Goal: Transaction & Acquisition: Purchase product/service

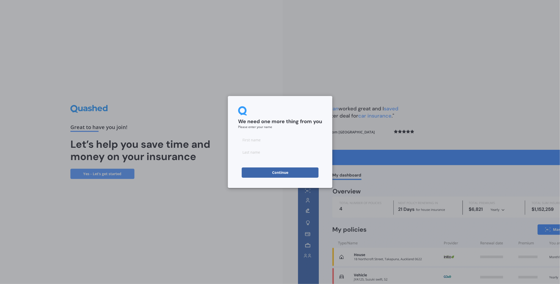
click at [265, 141] on input at bounding box center [280, 140] width 84 height 10
type input "[PERSON_NAME]"
click at [267, 173] on button "Continue" at bounding box center [280, 172] width 77 height 10
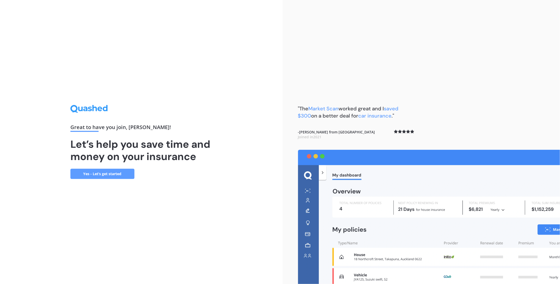
click at [113, 175] on link "Yes - Let’s get started" at bounding box center [102, 174] width 64 height 10
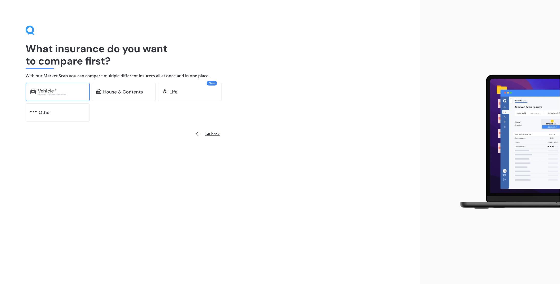
click at [64, 93] on div "Excludes commercial vehicles" at bounding box center [61, 94] width 47 height 2
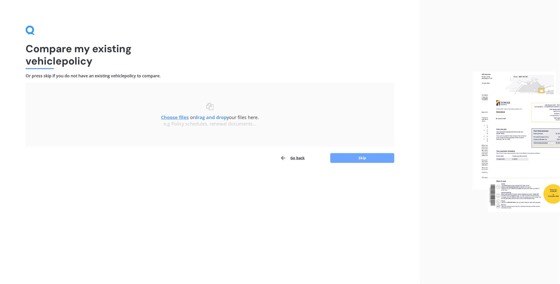
click at [357, 158] on button "Skip" at bounding box center [362, 158] width 64 height 10
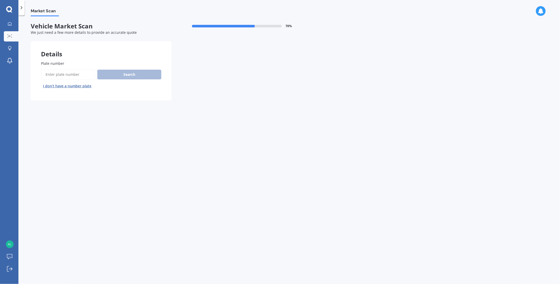
click at [82, 76] on input "Plate number" at bounding box center [68, 74] width 54 height 11
type input "0HYES"
click at [116, 72] on button "Search" at bounding box center [129, 75] width 64 height 10
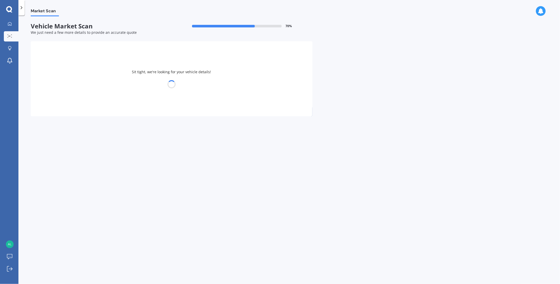
select select "JAGUAR"
select select "XKR"
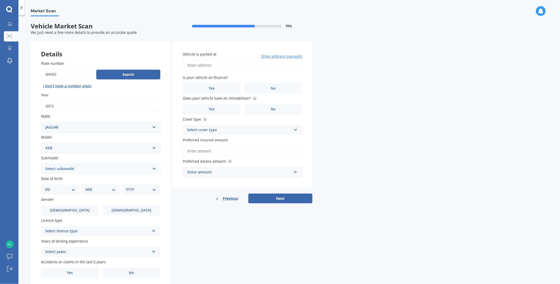
click at [155, 170] on select "Select submodel (All) 2 Door Convertible" at bounding box center [100, 169] width 119 height 10
click at [154, 168] on select "Select submodel (All) 2 Door Convertible" at bounding box center [100, 169] width 119 height 10
click at [153, 169] on select "Select submodel (All) 2 Door Convertible" at bounding box center [100, 169] width 119 height 10
select select "2 DOOR"
click at [41, 164] on select "Select submodel (All) 2 Door Convertible" at bounding box center [100, 169] width 119 height 10
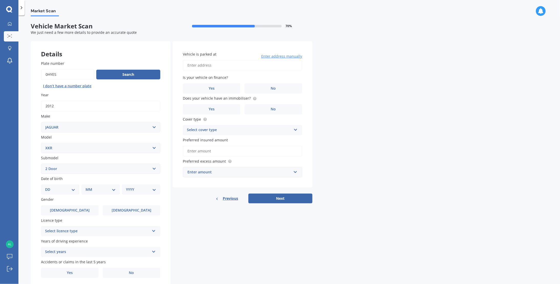
scroll to position [18, 0]
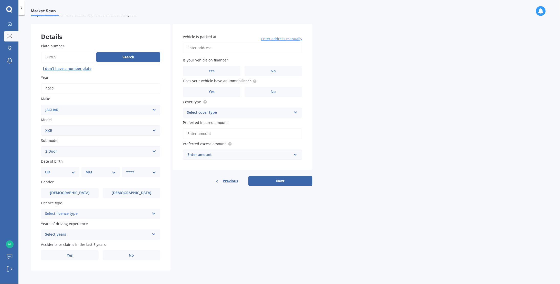
click at [74, 173] on select "DD 01 02 03 04 05 06 07 08 09 10 11 12 13 14 15 16 17 18 19 20 21 22 23 24 25 2…" at bounding box center [60, 172] width 30 height 6
select select "30"
click at [49, 169] on select "DD 01 02 03 04 05 06 07 08 09 10 11 12 13 14 15 16 17 18 19 20 21 22 23 24 25 2…" at bounding box center [60, 172] width 30 height 6
click at [112, 171] on select "MM 01 02 03 04 05 06 07 08 09 10 11 12" at bounding box center [102, 172] width 28 height 6
select select "09"
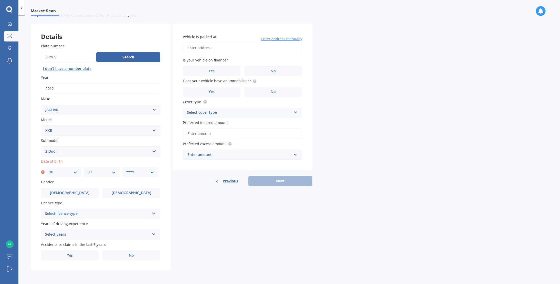
click at [88, 169] on select "MM 01 02 03 04 05 06 07 08 09 10 11 12" at bounding box center [102, 172] width 28 height 6
click at [150, 171] on select "YYYY 2025 2024 2023 2022 2021 2020 2019 2018 2017 2016 2015 2014 2013 2012 2011…" at bounding box center [140, 172] width 28 height 6
select select "1976"
click at [126, 169] on select "YYYY 2025 2024 2023 2022 2021 2020 2019 2018 2017 2016 2015 2014 2013 2012 2011…" at bounding box center [140, 172] width 28 height 6
click at [90, 189] on label "[DEMOGRAPHIC_DATA]" at bounding box center [70, 193] width 58 height 10
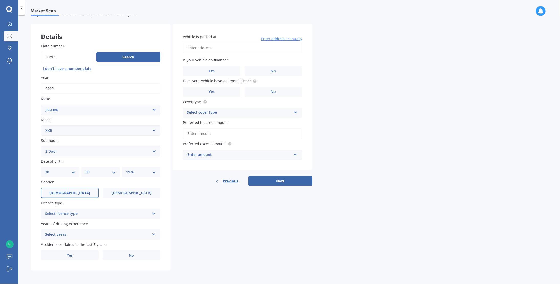
click at [0, 0] on input "[DEMOGRAPHIC_DATA]" at bounding box center [0, 0] width 0 height 0
click at [154, 214] on icon at bounding box center [154, 213] width 4 height 4
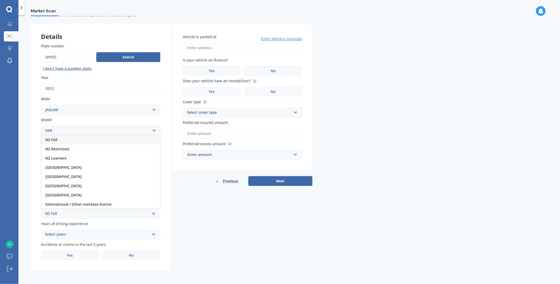
click at [71, 212] on div "NZ Full" at bounding box center [97, 214] width 104 height 6
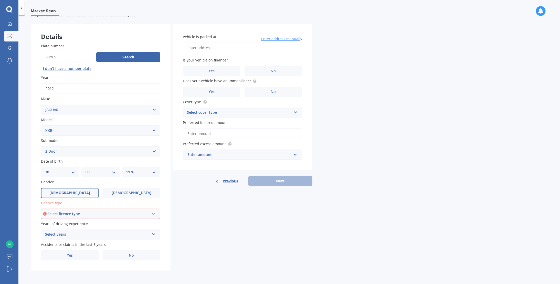
click at [156, 212] on div "Select licence type NZ Full NZ Restricted NZ Learners [GEOGRAPHIC_DATA] [GEOGRA…" at bounding box center [100, 214] width 119 height 10
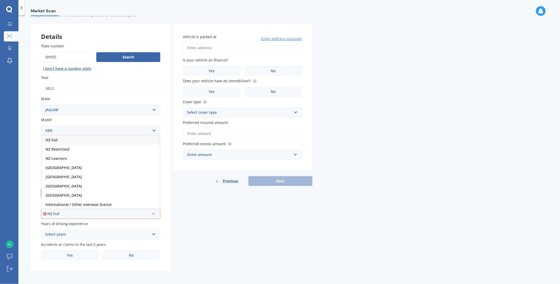
click at [58, 139] on div "NZ Full" at bounding box center [100, 139] width 118 height 9
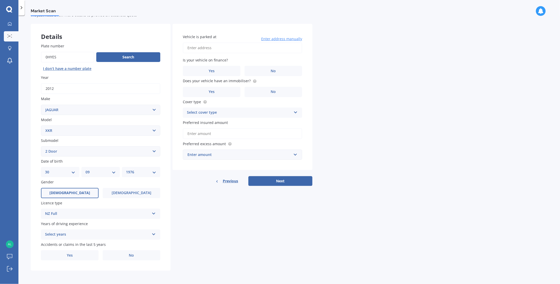
click at [154, 233] on icon at bounding box center [154, 233] width 4 height 4
click at [80, 187] on div "5 or more years" at bounding box center [100, 187] width 119 height 9
click at [132, 256] on span "No" at bounding box center [131, 255] width 5 height 4
click at [0, 0] on input "No" at bounding box center [0, 0] width 0 height 0
click at [213, 46] on input "Vehicle is parked at" at bounding box center [242, 47] width 119 height 11
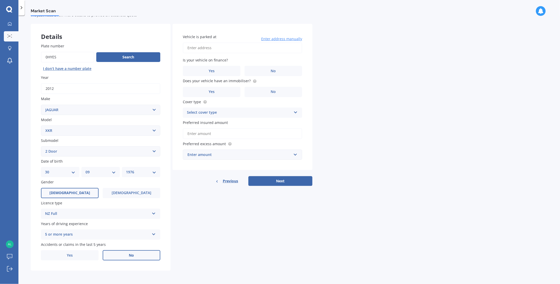
type input "[STREET_ADDRESS][PERSON_NAME][PERSON_NAME]"
click at [261, 70] on label "No" at bounding box center [273, 71] width 58 height 10
click at [0, 0] on input "No" at bounding box center [0, 0] width 0 height 0
click at [212, 90] on span "Yes" at bounding box center [212, 92] width 6 height 4
click at [0, 0] on input "Yes" at bounding box center [0, 0] width 0 height 0
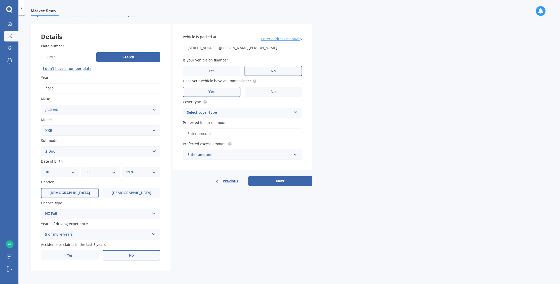
click at [295, 111] on icon at bounding box center [295, 112] width 4 height 4
click at [212, 121] on span "Comprehensive" at bounding box center [200, 122] width 27 height 5
click at [234, 130] on input "Preferred insured amount" at bounding box center [242, 133] width 119 height 11
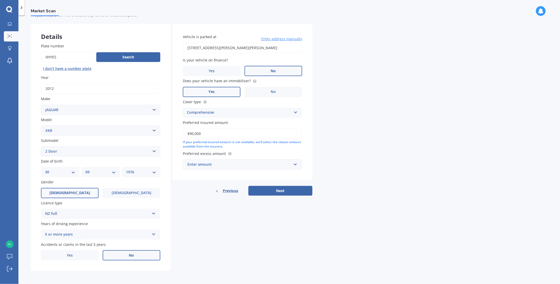
type input "$90,000"
click at [295, 165] on input "text" at bounding box center [240, 164] width 115 height 10
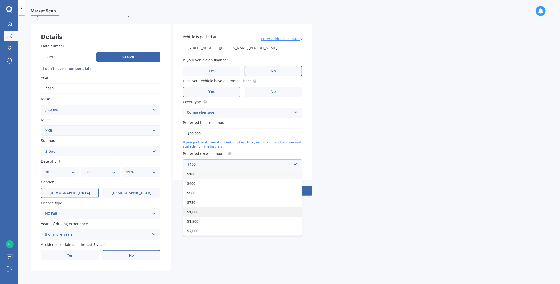
click at [196, 212] on span "$1,000" at bounding box center [192, 211] width 11 height 5
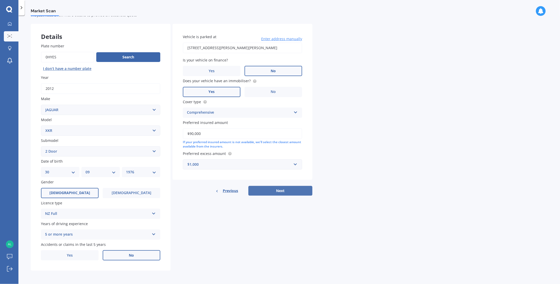
click at [269, 190] on button "Next" at bounding box center [280, 191] width 64 height 10
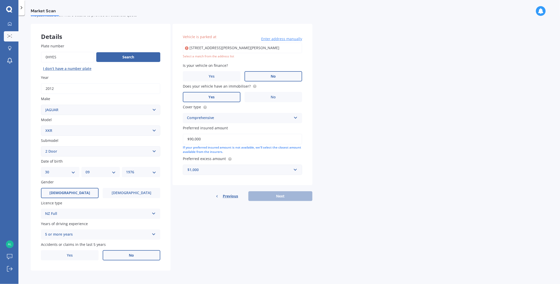
drag, startPoint x: 283, startPoint y: 47, endPoint x: 183, endPoint y: 47, distance: 99.8
click at [183, 47] on input "[STREET_ADDRESS][PERSON_NAME][PERSON_NAME]" at bounding box center [242, 47] width 119 height 11
type input "[STREET_ADDRESS][PERSON_NAME][PERSON_NAME]"
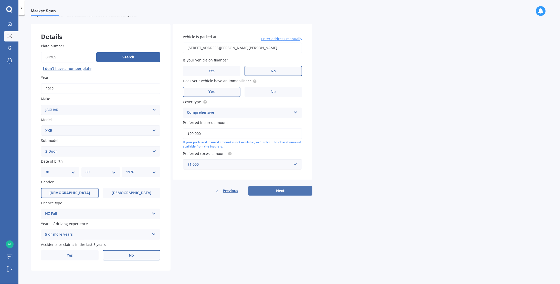
click at [272, 192] on button "Next" at bounding box center [280, 191] width 64 height 10
select select "30"
select select "09"
select select "1976"
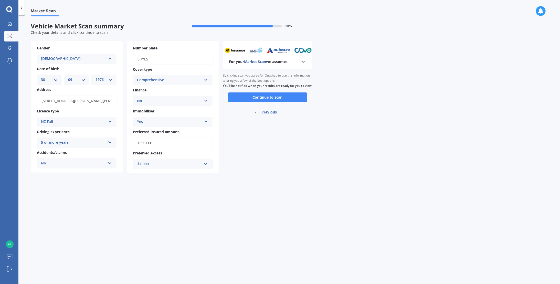
scroll to position [0, 0]
click at [304, 62] on icon at bounding box center [303, 62] width 6 height 6
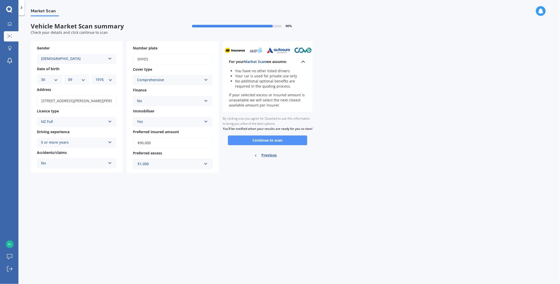
click at [258, 145] on button "Continue to scan" at bounding box center [267, 140] width 79 height 10
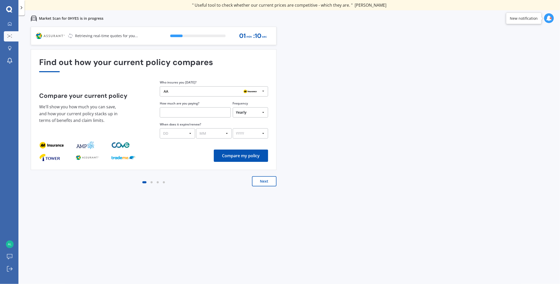
click at [262, 91] on icon at bounding box center [263, 91] width 8 height 9
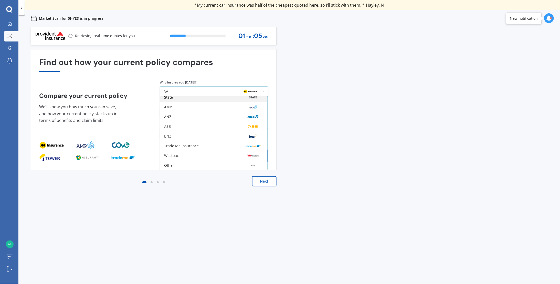
scroll to position [33, 0]
click at [216, 164] on div "Other" at bounding box center [213, 165] width 99 height 4
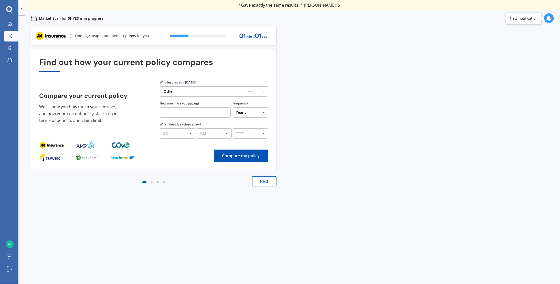
click at [209, 111] on input "text" at bounding box center [195, 112] width 71 height 10
type input "$1,300.00"
click at [191, 134] on select "DD 01 02 03 04 05 06 07 08 09 10 11 12 13 14 15 16 17 18 19 20 21 22 23 24 25 2…" at bounding box center [177, 133] width 35 height 10
click at [190, 135] on select "DD 01 02 03 04 05 06 07 08 09 10 11 12 13 14 15 16 17 18 19 20 21 22 23 24 25 2…" at bounding box center [177, 133] width 35 height 10
select select "28"
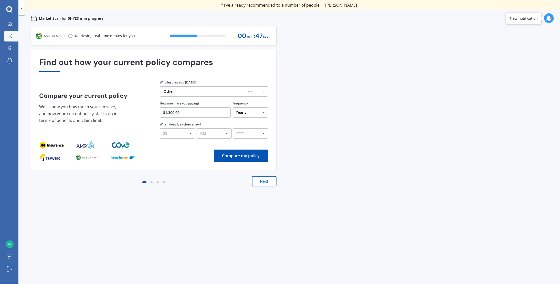
click at [160, 128] on select "DD 01 02 03 04 05 06 07 08 09 10 11 12 13 14 15 16 17 18 19 20 21 22 23 24 25 2…" at bounding box center [177, 133] width 35 height 10
click at [226, 134] on select "MM 01 02 03 04 05 06 07 08 09 10 11 12" at bounding box center [213, 133] width 35 height 10
select select "09"
click at [196, 128] on select "MM 01 02 03 04 05 06 07 08 09 10 11 12" at bounding box center [213, 133] width 35 height 10
click at [263, 135] on select "YYYY 2026 2025 2024" at bounding box center [250, 133] width 35 height 10
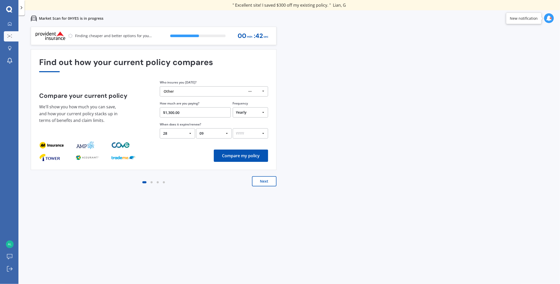
select select "2025"
click at [233, 128] on select "YYYY 2026 2025 2024" at bounding box center [250, 133] width 35 height 10
click at [244, 156] on button "Compare my policy" at bounding box center [241, 155] width 54 height 12
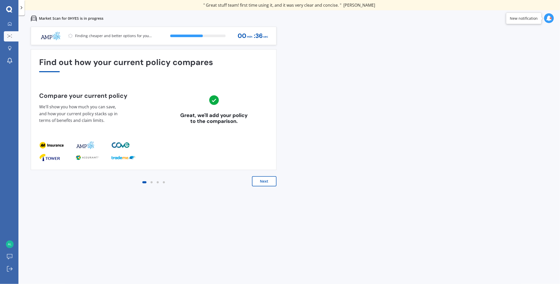
click at [261, 182] on button "Next" at bounding box center [264, 181] width 25 height 10
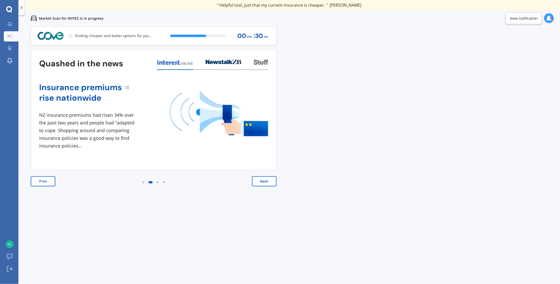
click at [263, 183] on button "Next" at bounding box center [264, 181] width 25 height 10
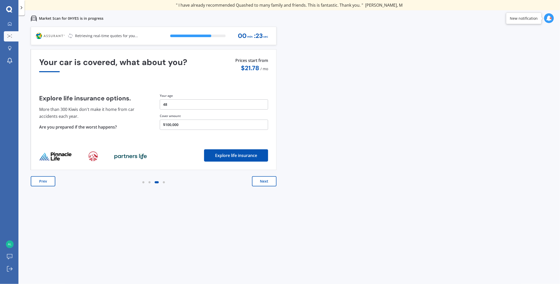
click at [268, 183] on button "Next" at bounding box center [264, 181] width 25 height 10
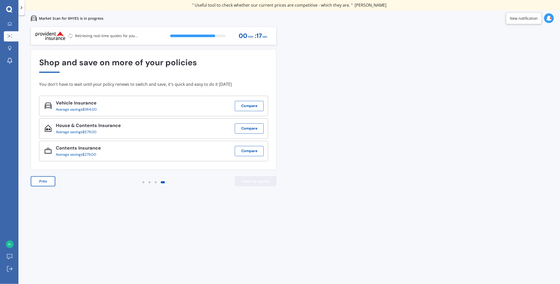
click at [268, 183] on button "View my quotes" at bounding box center [256, 181] width 42 height 10
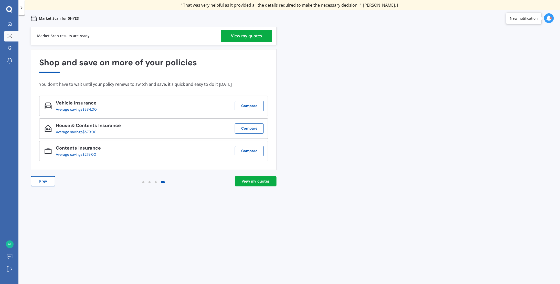
click at [255, 31] on div "View my quotes" at bounding box center [246, 36] width 31 height 12
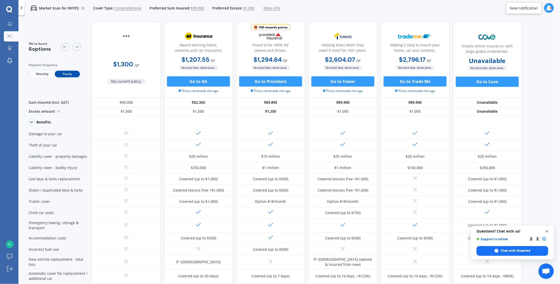
click at [547, 230] on span "Open chat" at bounding box center [547, 231] width 6 height 6
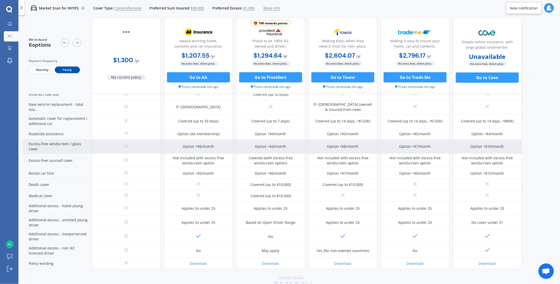
scroll to position [160, 0]
